Goal: Task Accomplishment & Management: Use online tool/utility

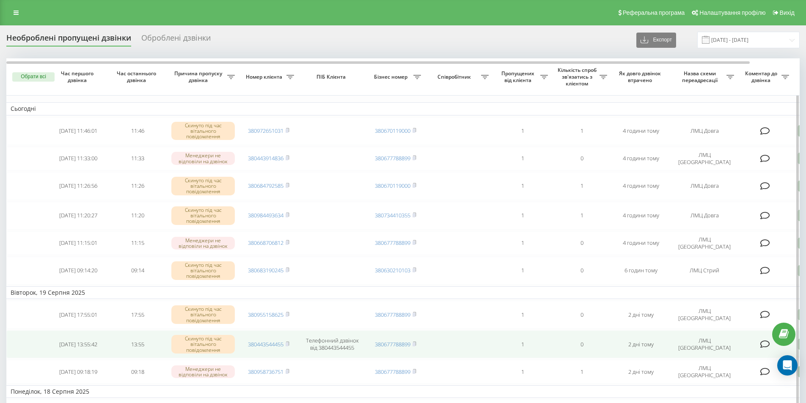
drag, startPoint x: 456, startPoint y: 350, endPoint x: 415, endPoint y: 349, distance: 40.6
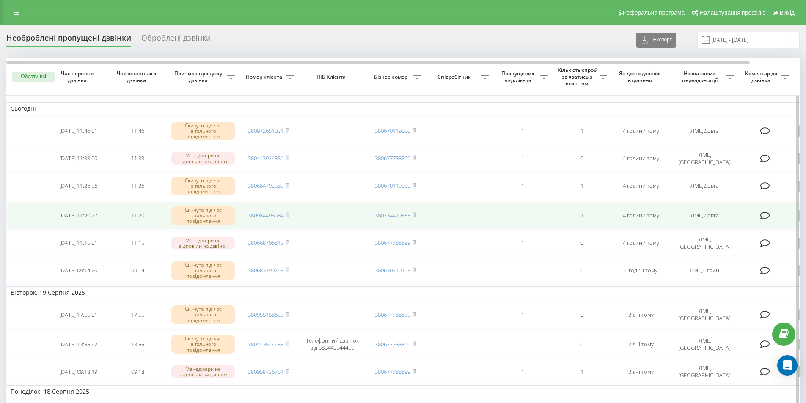
drag, startPoint x: 415, startPoint y: 349, endPoint x: 87, endPoint y: 221, distance: 352.6
click at [87, 221] on td "[DATE] 11:20:27" at bounding box center [78, 216] width 59 height 28
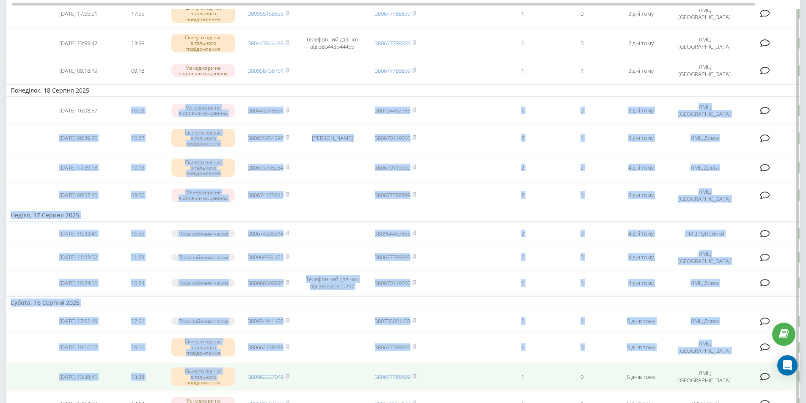
drag, startPoint x: 118, startPoint y: 399, endPoint x: 121, endPoint y: 366, distance: 33.2
click at [122, 369] on table "Сьогодні 2025-08-21 11:46:01 11:46 Скинуто під час вітального повідомлення 3809…" at bounding box center [429, 204] width 846 height 894
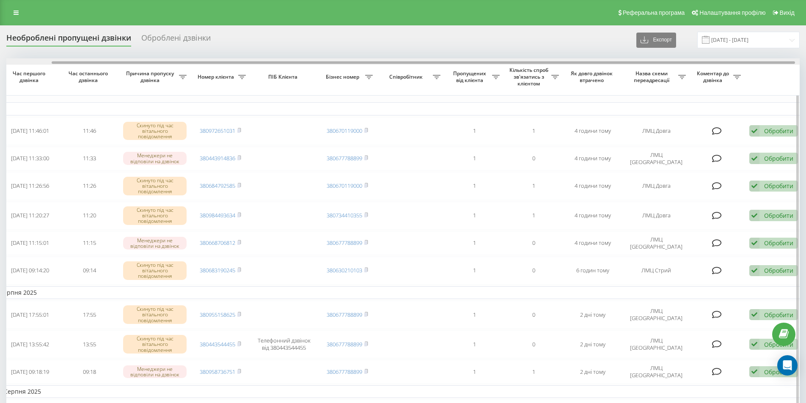
scroll to position [0, 50]
drag, startPoint x: 699, startPoint y: 62, endPoint x: 746, endPoint y: 60, distance: 47.0
click at [746, 60] on div at bounding box center [401, 61] width 793 height 6
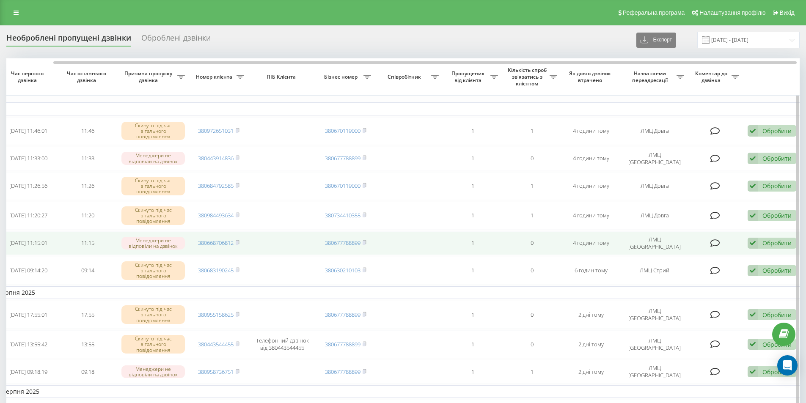
click at [768, 242] on div "Обробити" at bounding box center [776, 243] width 29 height 8
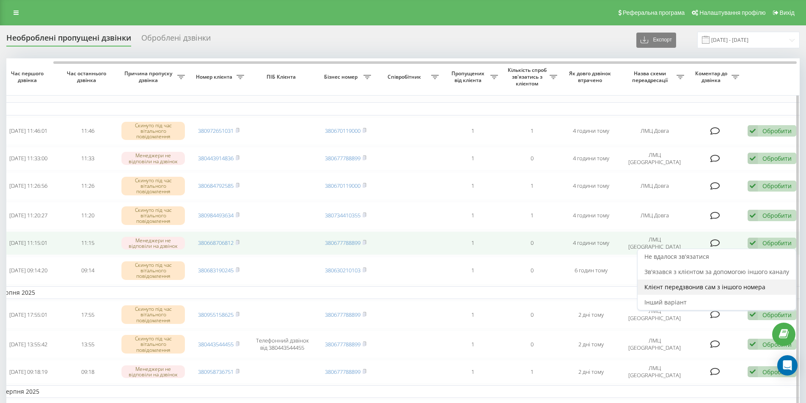
click at [730, 288] on span "Клієнт передзвонив сам з іншого номера" at bounding box center [704, 287] width 121 height 8
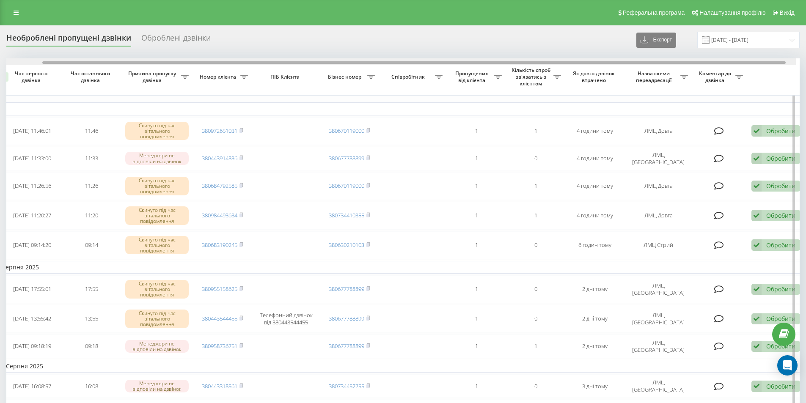
drag, startPoint x: 582, startPoint y: 62, endPoint x: 621, endPoint y: 63, distance: 39.8
click at [624, 63] on div at bounding box center [413, 62] width 743 height 3
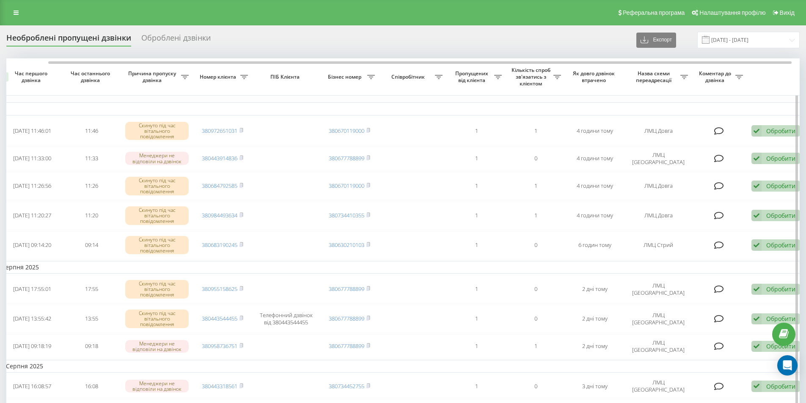
scroll to position [0, 45]
